Goal: Find specific page/section: Find specific page/section

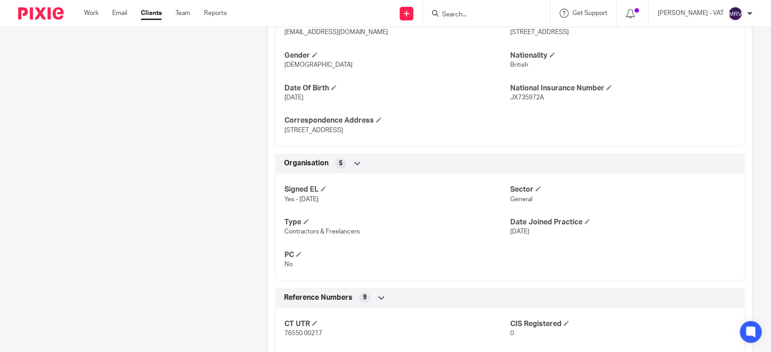
scroll to position [403, 0]
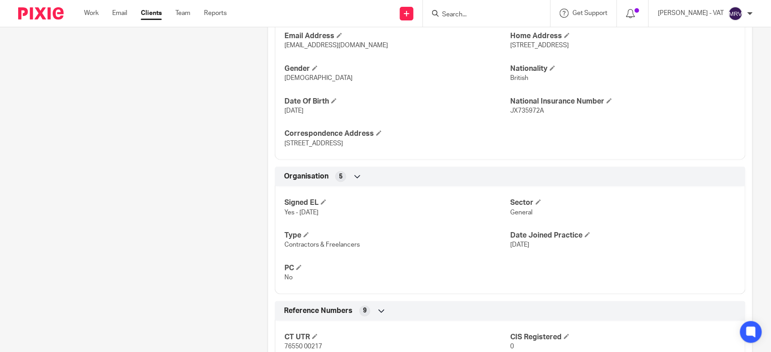
click at [124, 217] on div "Client contacts Nicolas Gordon (Contract Copywriter) 07816 613 841 ngordon817@g…" at bounding box center [129, 240] width 250 height 1093
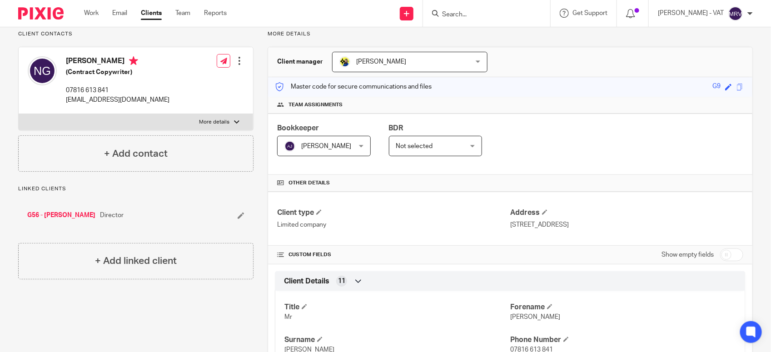
scroll to position [0, 0]
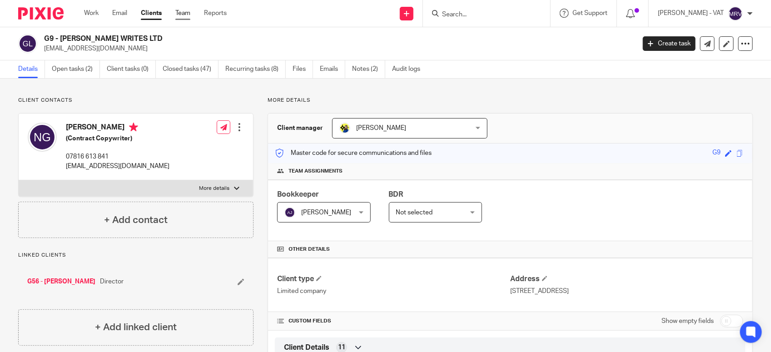
click at [183, 12] on link "Team" at bounding box center [182, 13] width 15 height 9
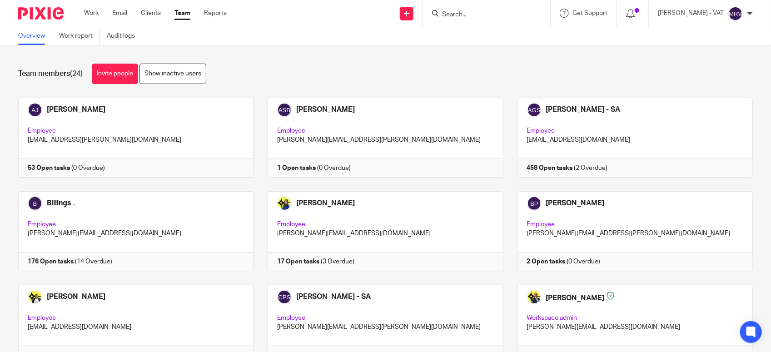
click at [293, 67] on div "Team members (24) Invite people Show inactive users" at bounding box center [385, 74] width 735 height 20
click at [172, 131] on link at bounding box center [129, 138] width 250 height 80
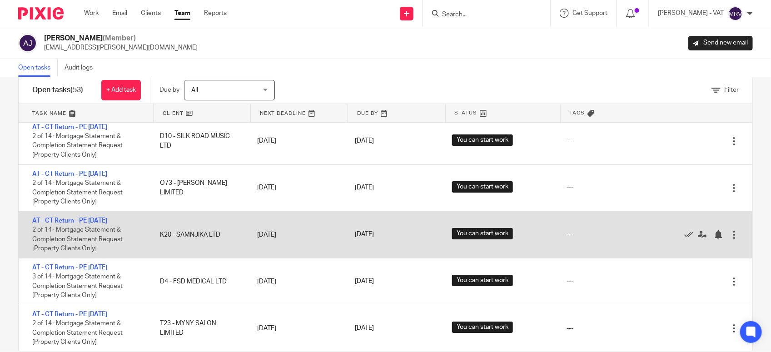
scroll to position [37, 0]
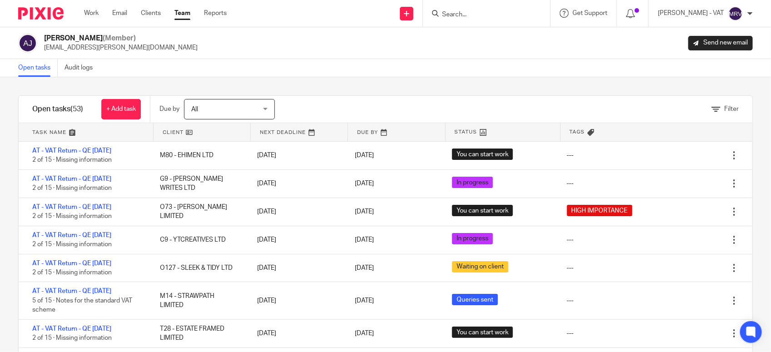
click at [474, 15] on input "Search" at bounding box center [482, 15] width 82 height 8
click at [477, 16] on input "Search" at bounding box center [482, 15] width 82 height 8
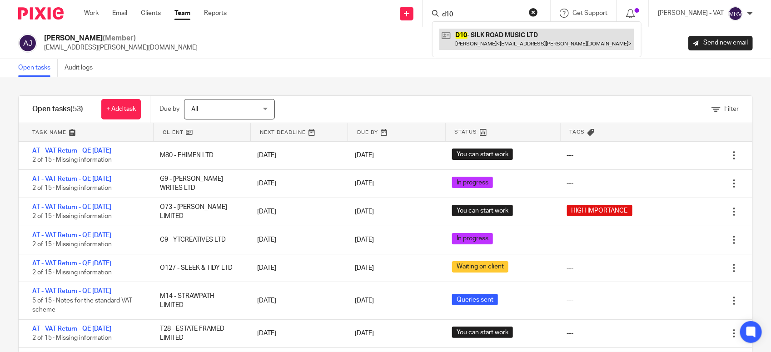
type input "d10"
click at [487, 34] on link at bounding box center [537, 39] width 195 height 21
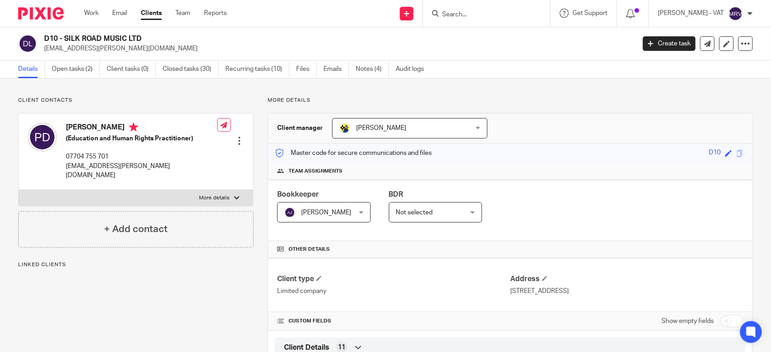
click at [380, 74] on link "Notes (4)" at bounding box center [372, 69] width 33 height 18
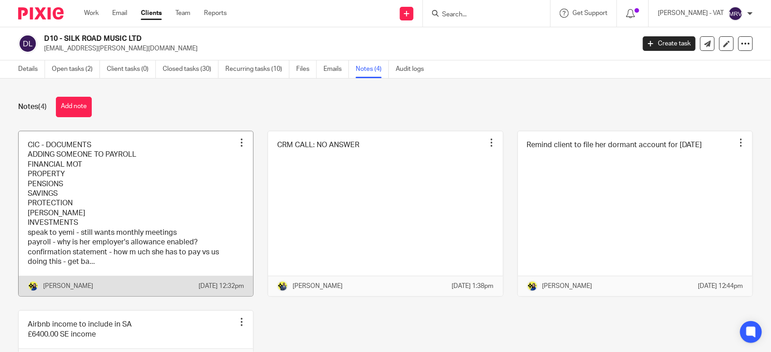
click at [208, 214] on link at bounding box center [136, 213] width 235 height 165
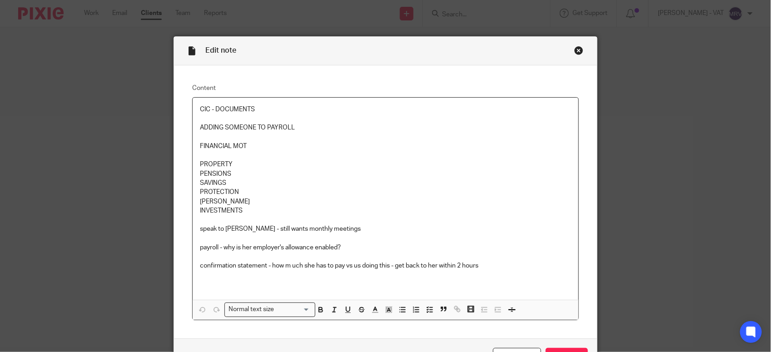
click at [575, 49] on div "Close this dialog window" at bounding box center [579, 50] width 9 height 9
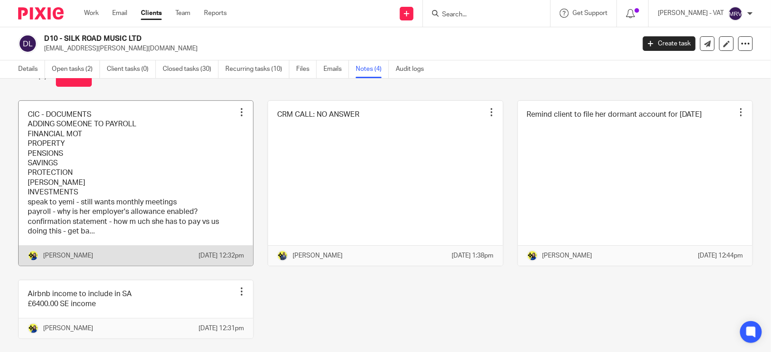
scroll to position [57, 0]
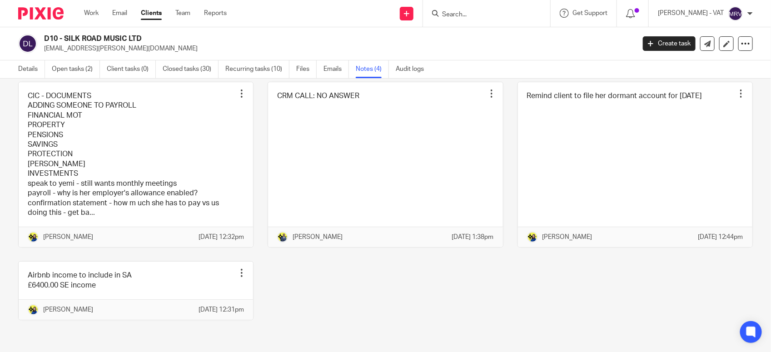
drag, startPoint x: 64, startPoint y: 36, endPoint x: 153, endPoint y: 38, distance: 88.6
click at [153, 38] on h2 "D10 - SILK ROAD MUSIC LTD" at bounding box center [278, 39] width 468 height 10
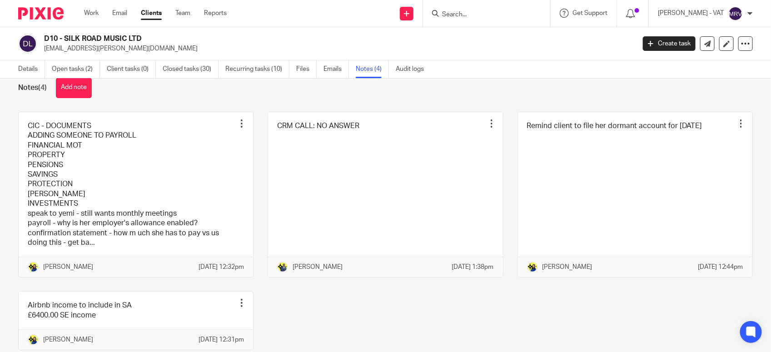
scroll to position [0, 0]
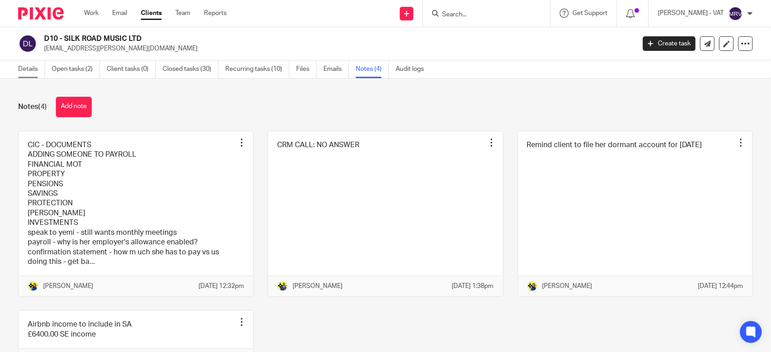
click at [29, 73] on link "Details" at bounding box center [31, 69] width 27 height 18
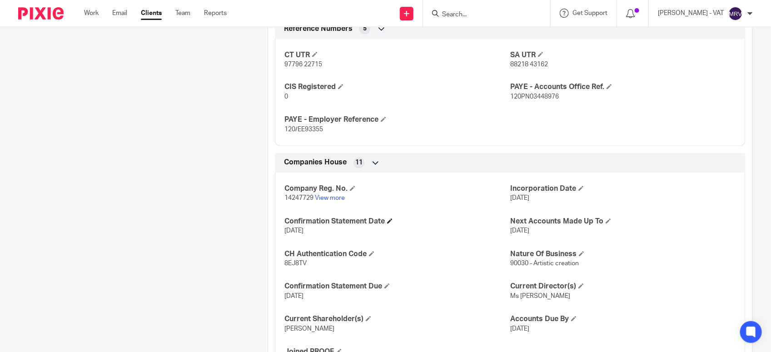
scroll to position [792, 0]
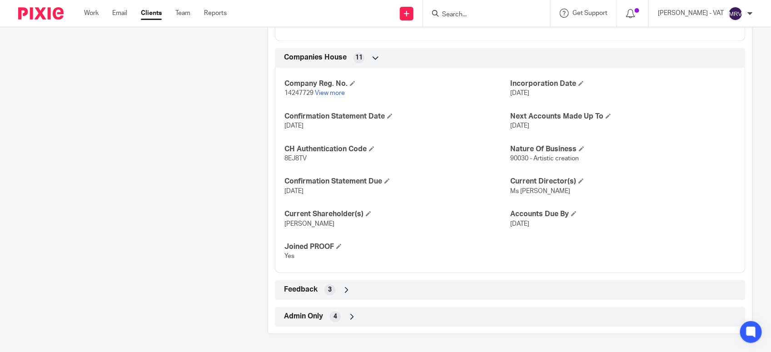
click at [342, 294] on icon at bounding box center [346, 289] width 9 height 9
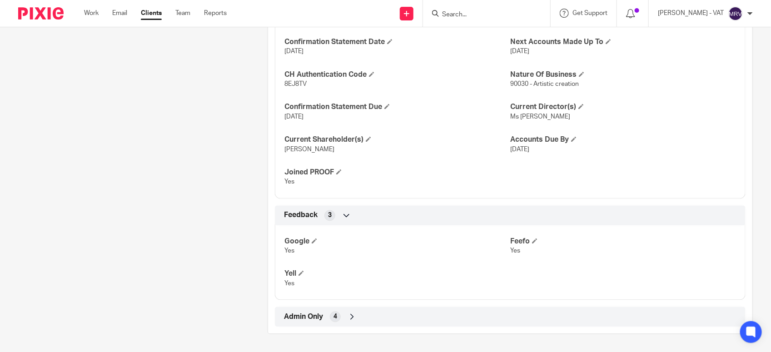
scroll to position [867, 0]
click at [339, 216] on div "Feedback 3" at bounding box center [510, 215] width 457 height 15
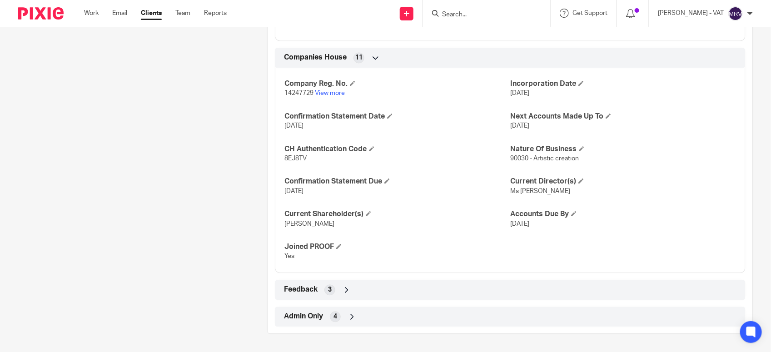
click at [335, 318] on span "4" at bounding box center [336, 316] width 4 height 9
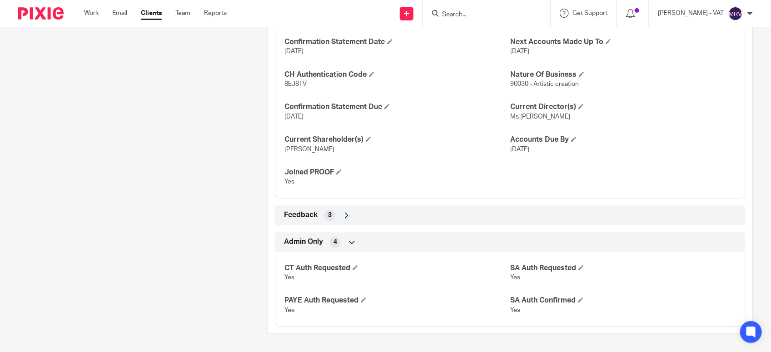
click at [339, 244] on div "Admin Only 4" at bounding box center [510, 242] width 457 height 15
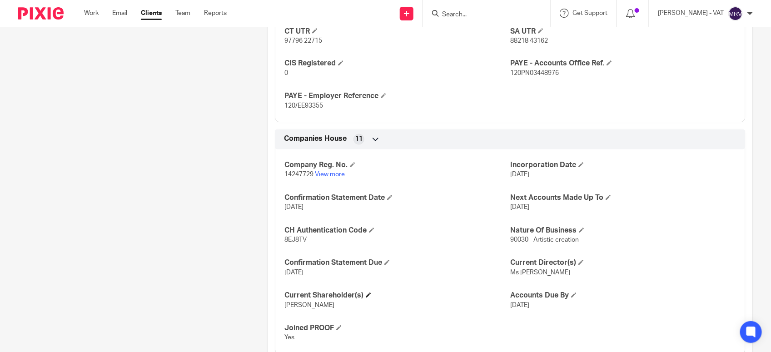
scroll to position [679, 0]
